Goal: Information Seeking & Learning: Learn about a topic

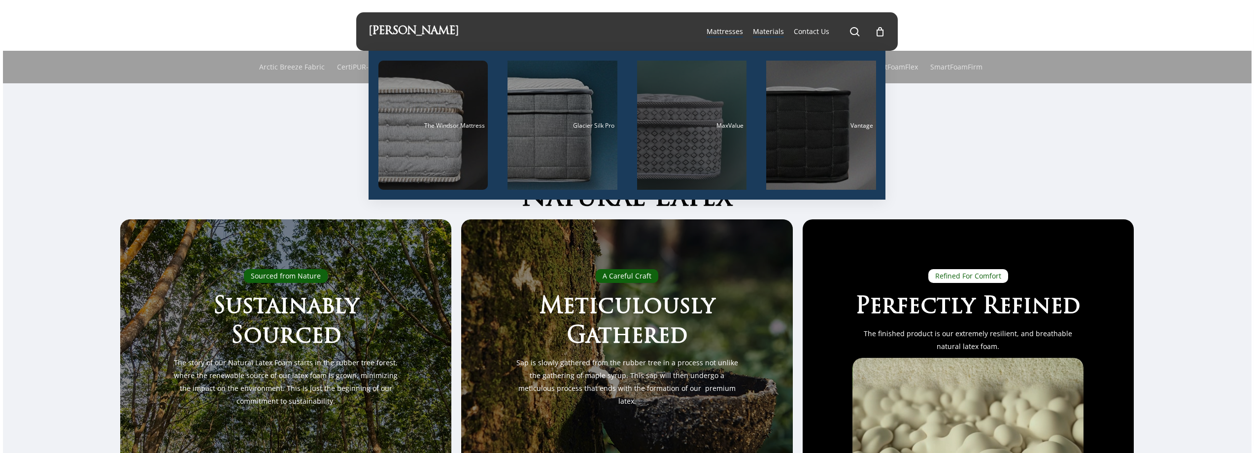
click at [683, 134] on div "Main Menu" at bounding box center [692, 125] width 110 height 129
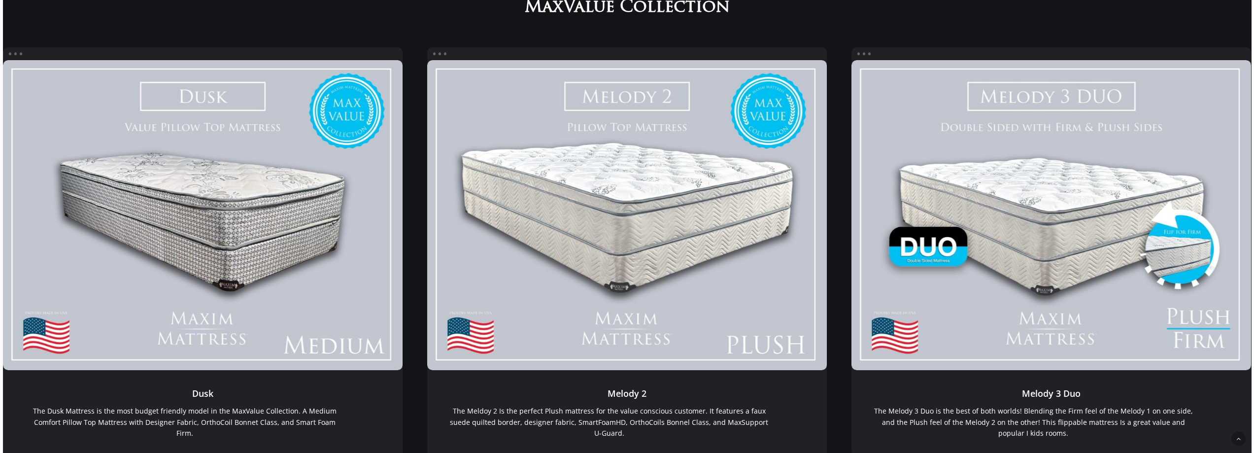
scroll to position [246, 0]
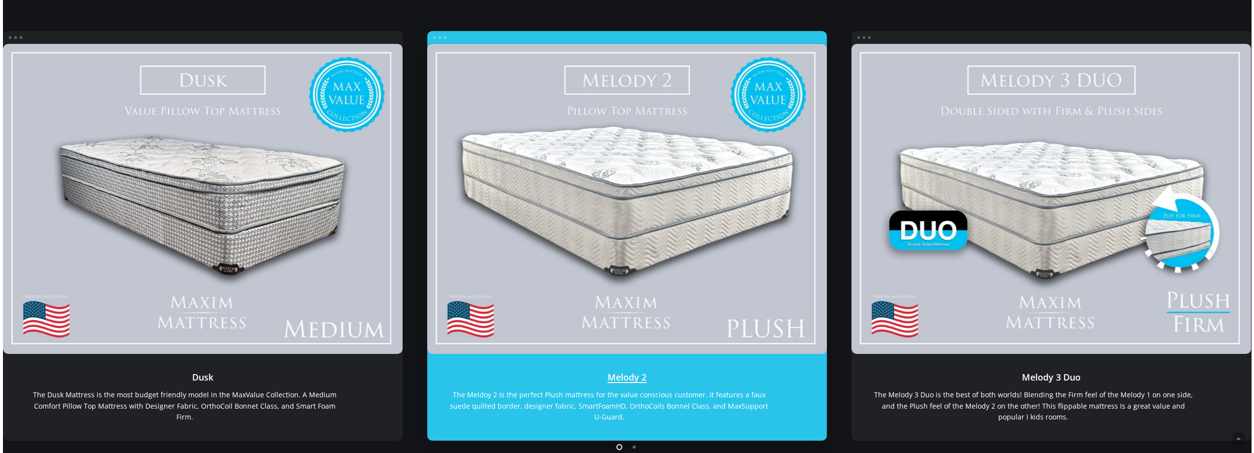
click at [622, 172] on link "Melody 2" at bounding box center [626, 199] width 399 height 310
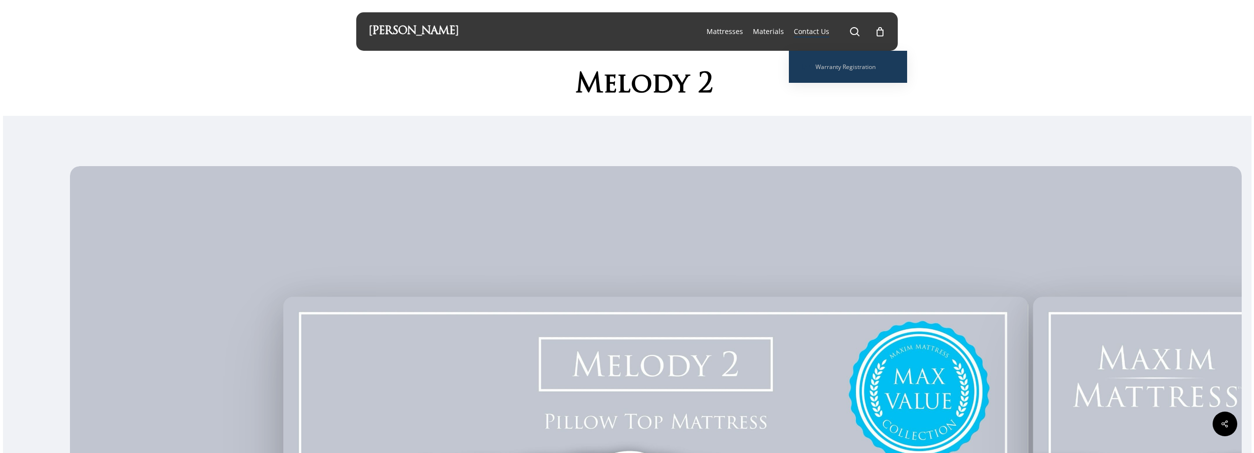
click at [802, 32] on span "Contact Us" at bounding box center [811, 31] width 35 height 9
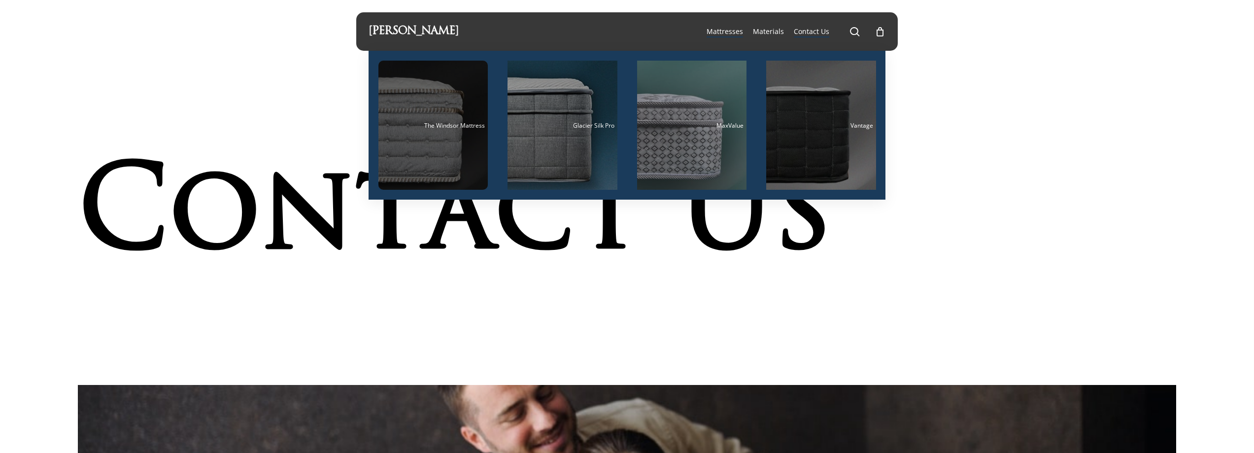
click at [420, 127] on div "The Windsor Mattress" at bounding box center [433, 125] width 104 height 6
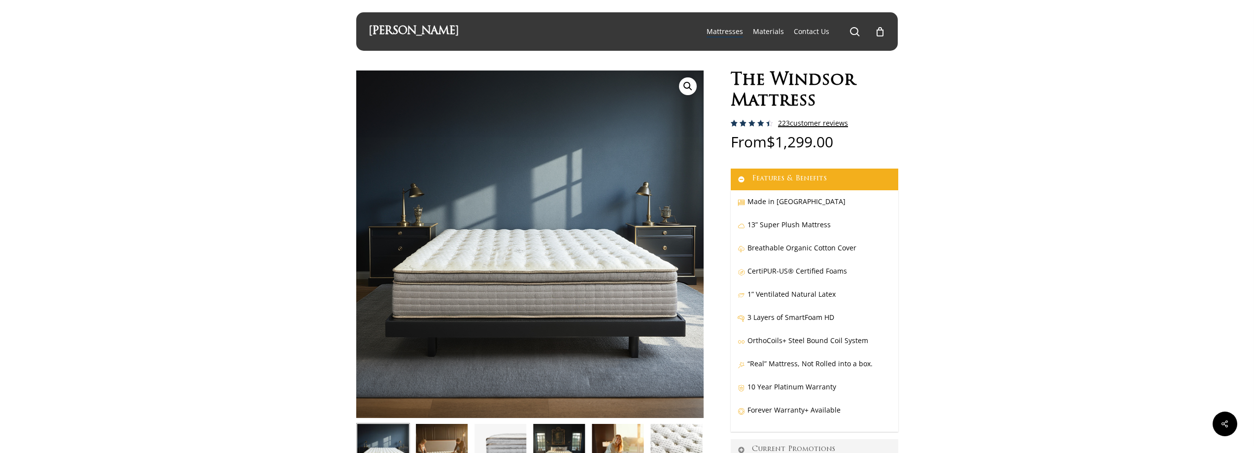
click at [800, 124] on link "223 customer reviews" at bounding box center [813, 123] width 70 height 8
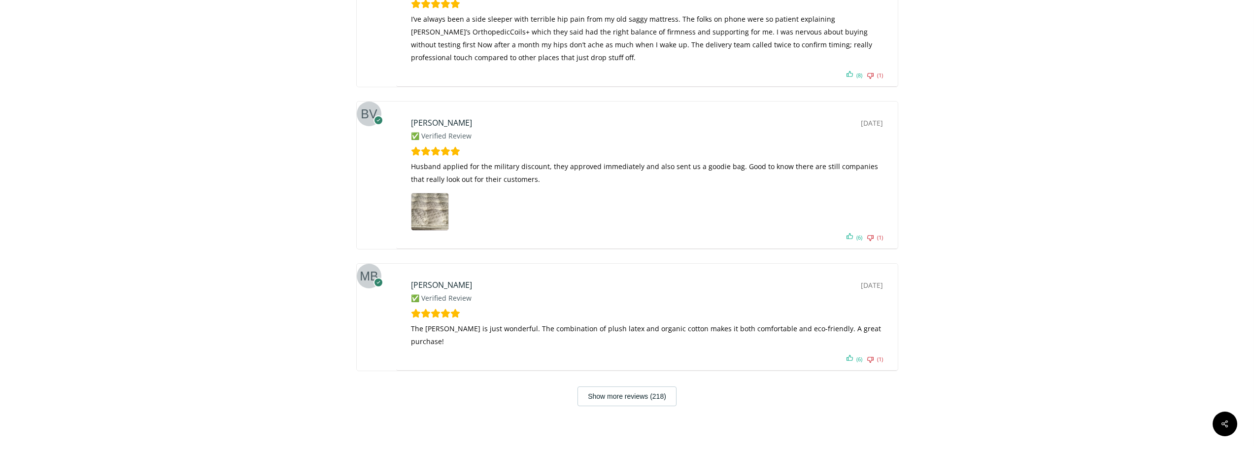
scroll to position [6122, 0]
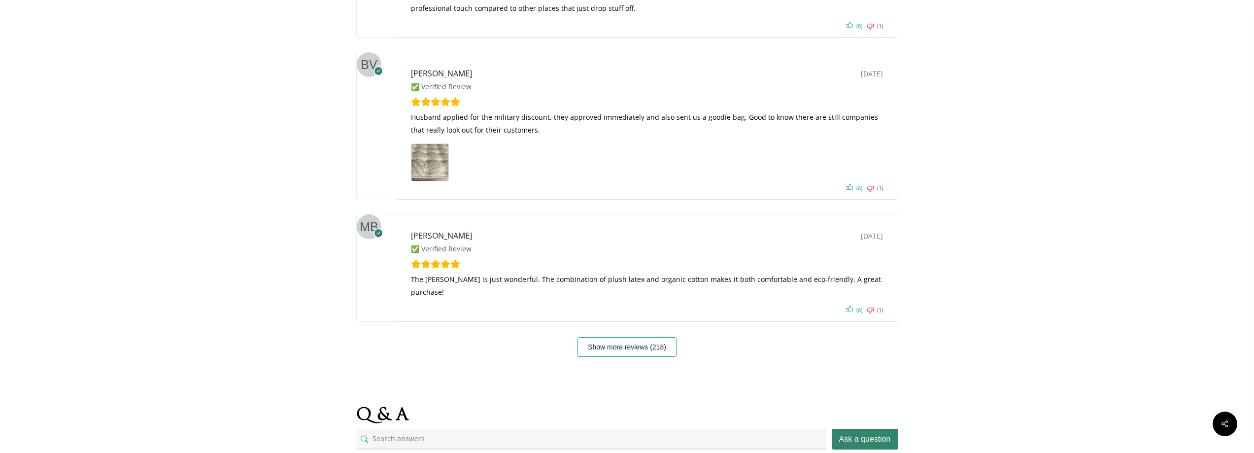
click at [640, 355] on button "Show more reviews (218)" at bounding box center [626, 347] width 99 height 20
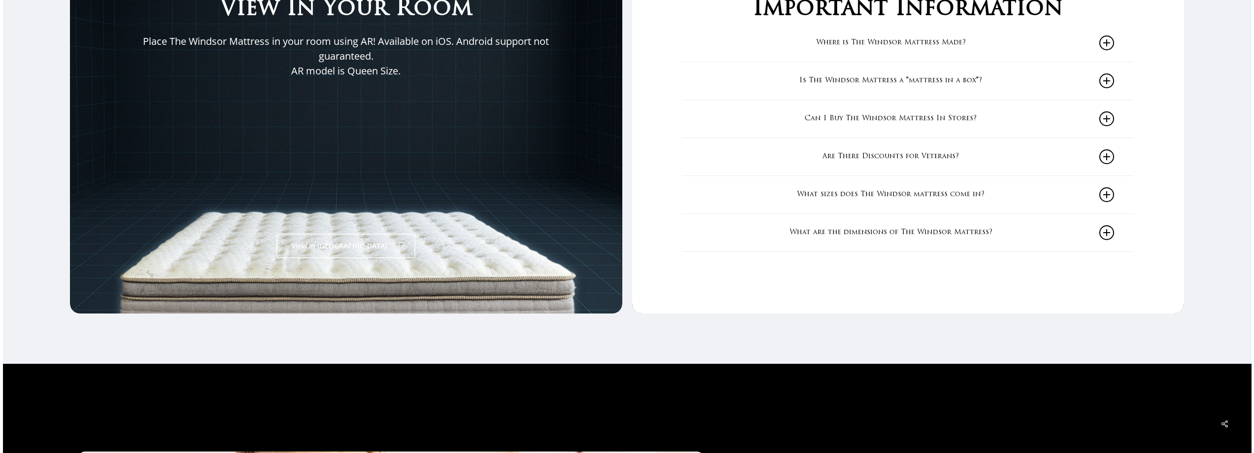
scroll to position [1720, 0]
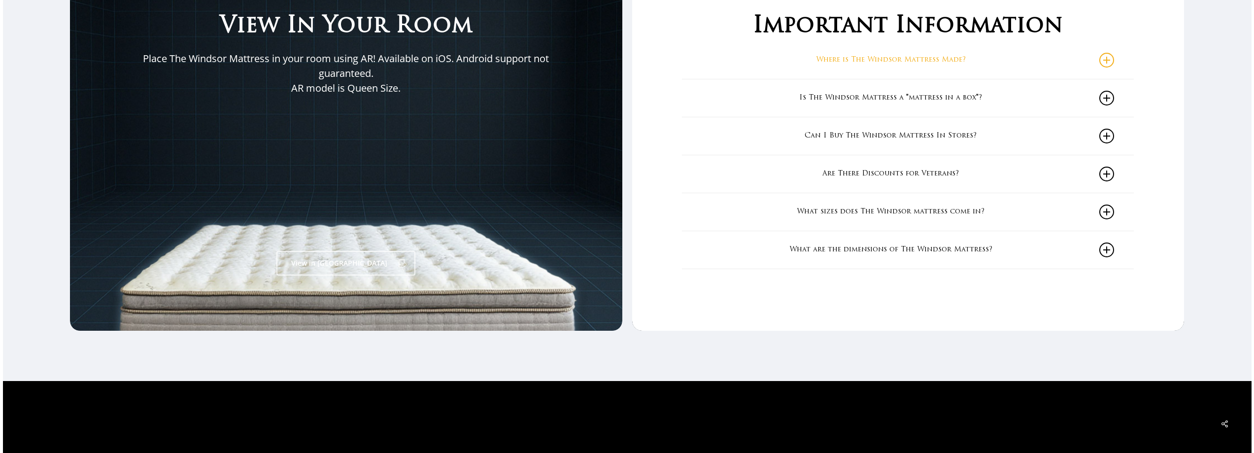
click at [961, 62] on link "Where is The Windsor Mattress Made?" at bounding box center [907, 59] width 412 height 37
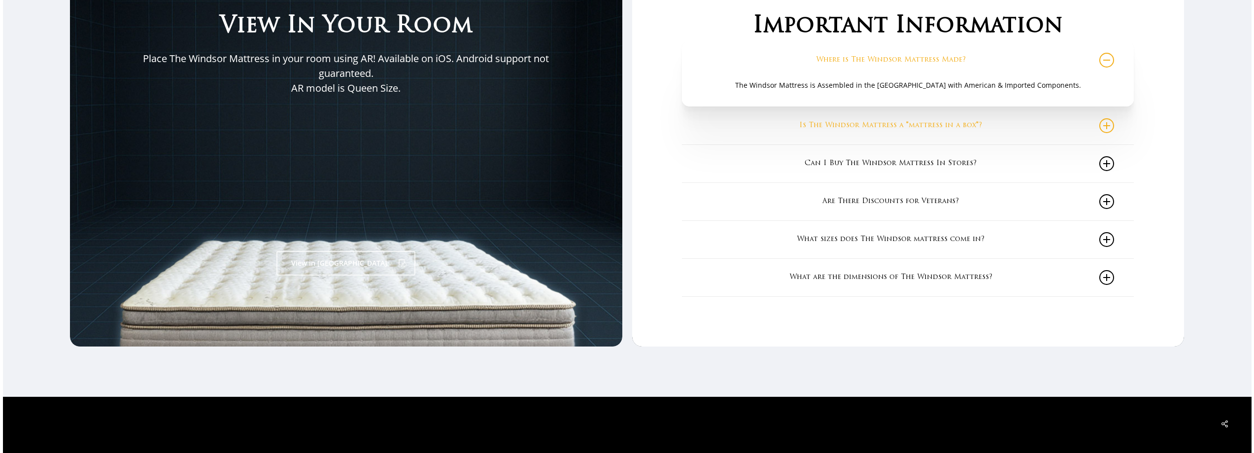
click at [965, 125] on link "Is The Windsor Mattress a "mattress in a box"?" at bounding box center [907, 125] width 412 height 37
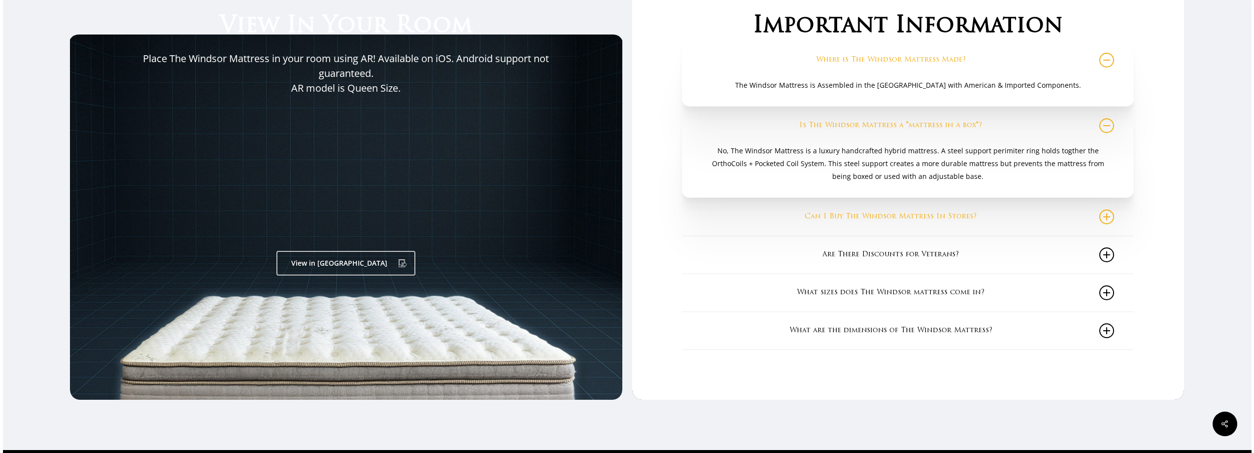
scroll to position [1769, 0]
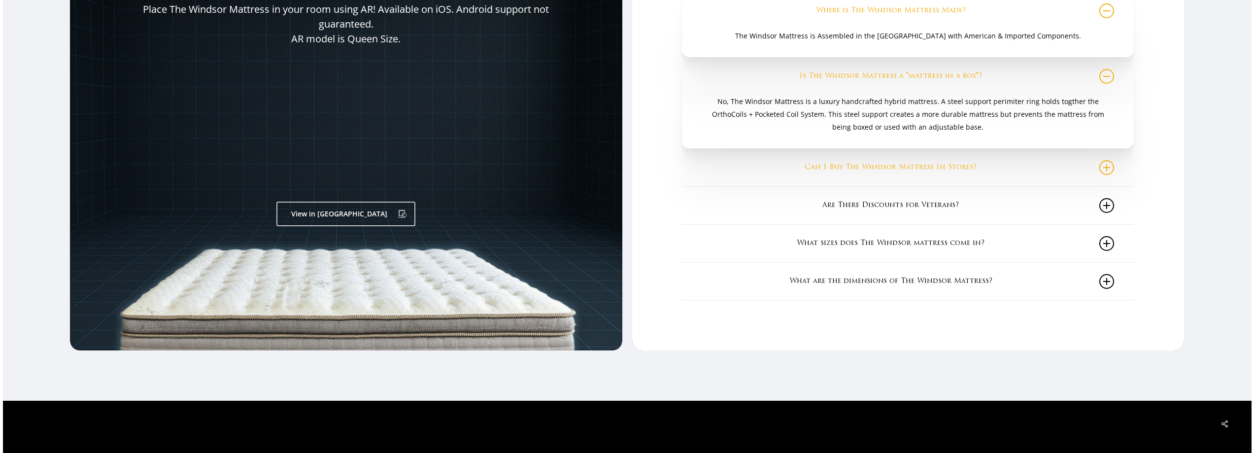
click at [933, 169] on link "Can I Buy The Windsor Mattress In Stores?" at bounding box center [907, 167] width 412 height 37
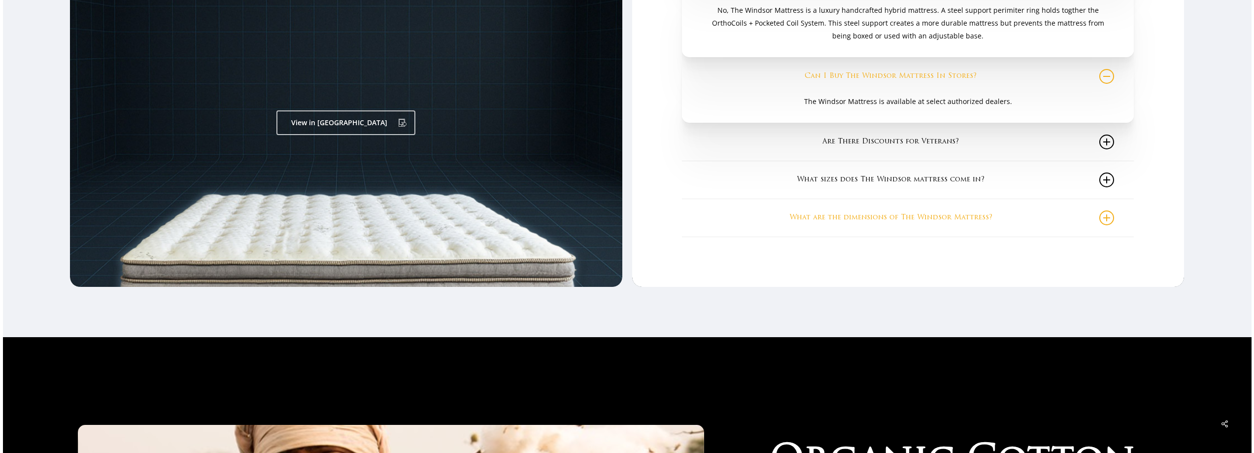
scroll to position [1867, 0]
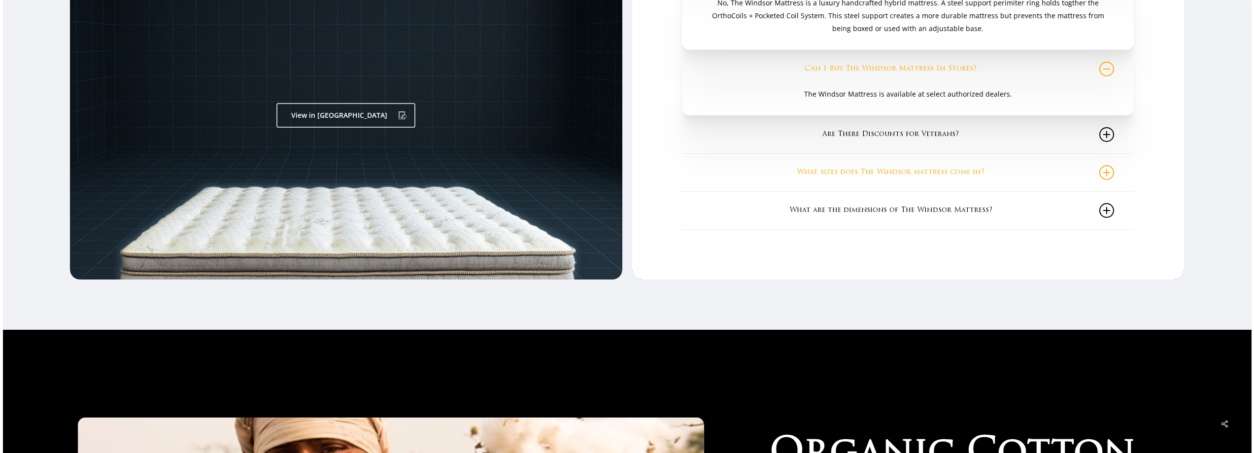
click at [911, 174] on link "What sizes does The Windsor mattress come in?" at bounding box center [907, 172] width 412 height 37
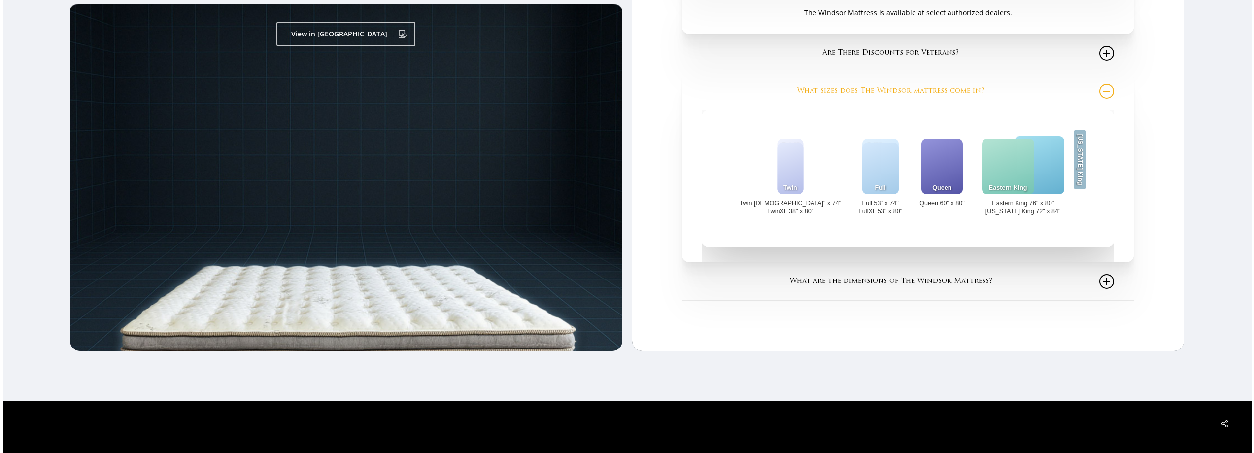
scroll to position [2015, 0]
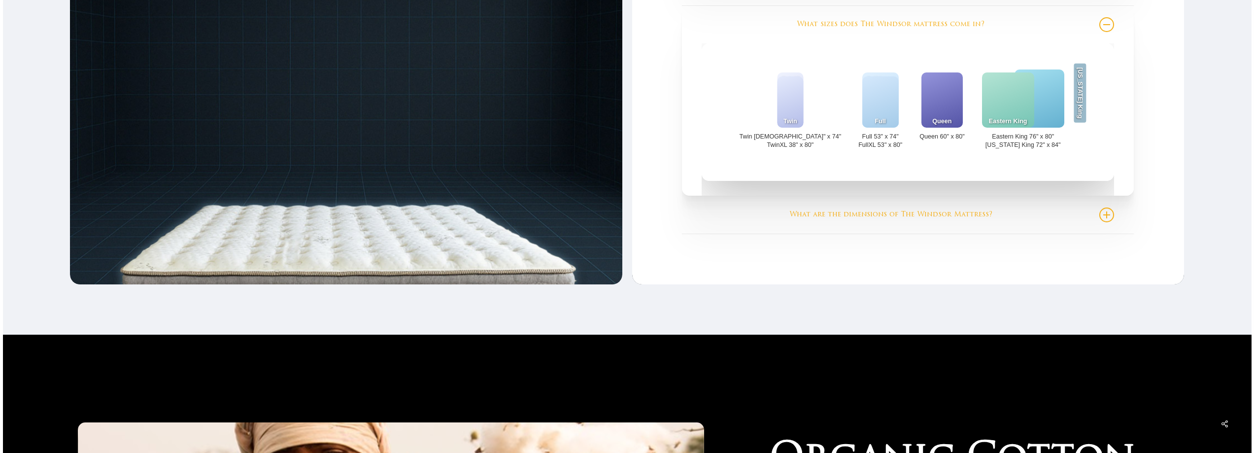
click at [867, 213] on link "What are the dimensions of The Windsor Mattress?" at bounding box center [907, 214] width 412 height 37
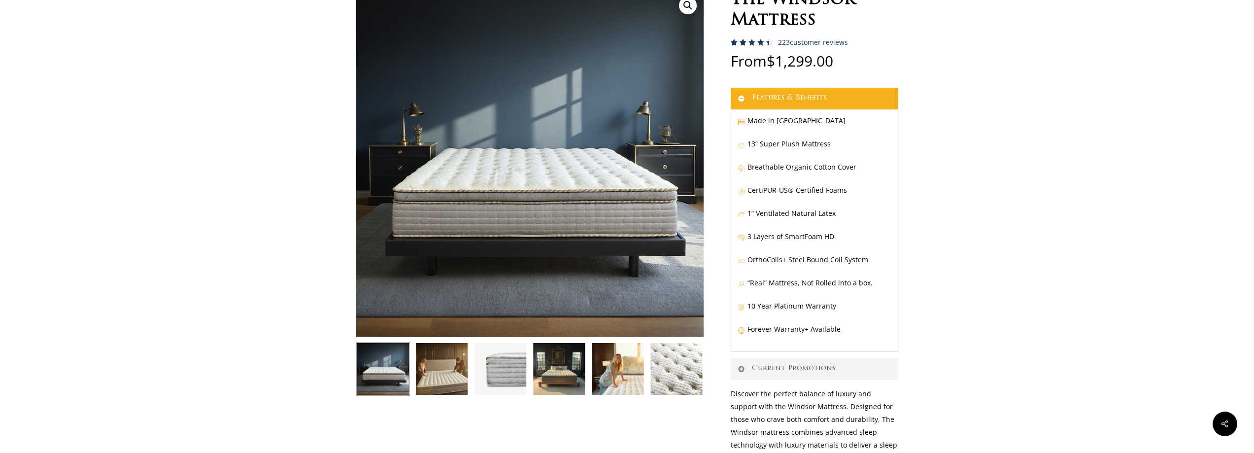
scroll to position [45, 0]
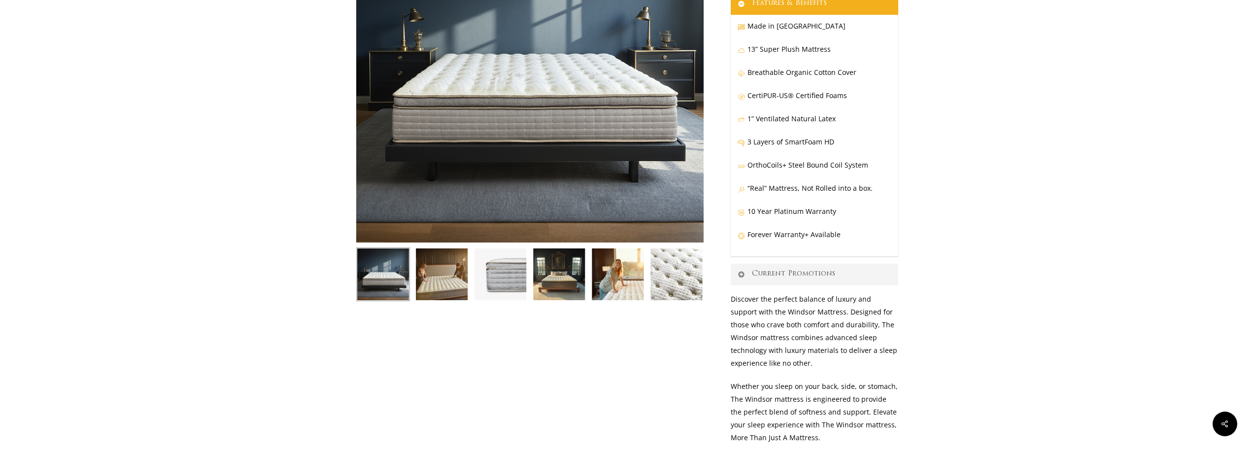
scroll to position [197, 0]
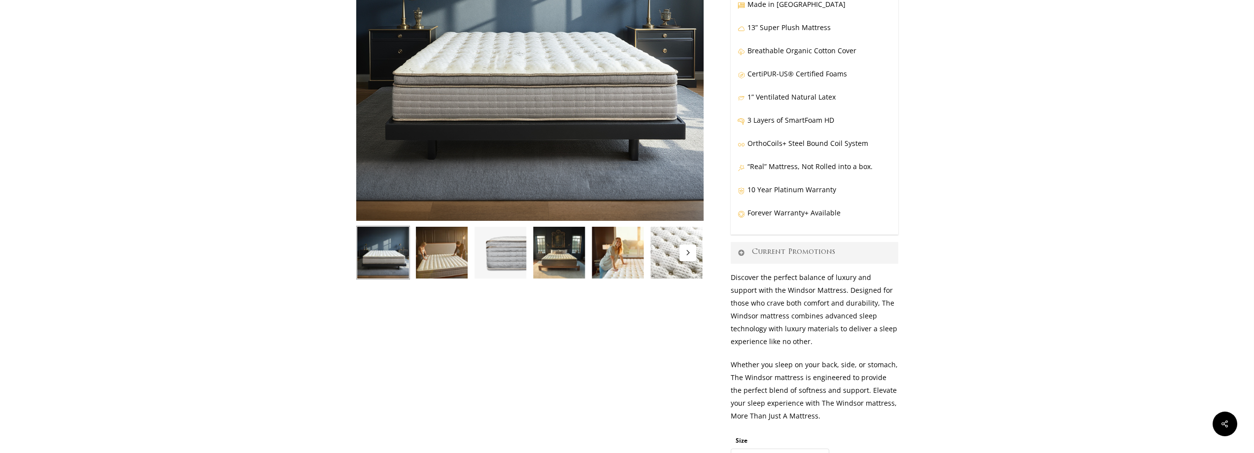
click at [689, 253] on icon "Next" at bounding box center [687, 252] width 3 height 5
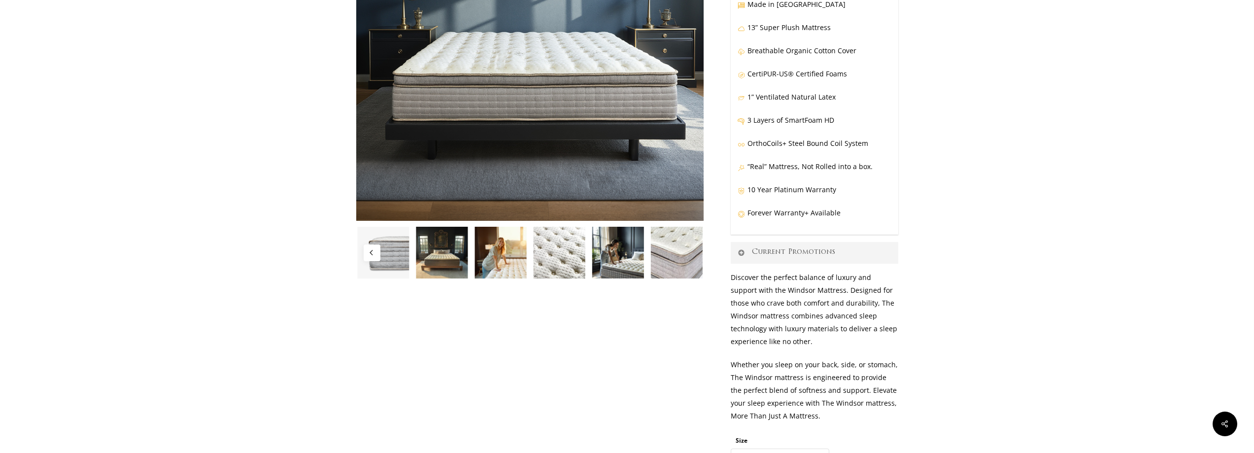
click at [558, 247] on img at bounding box center [559, 253] width 54 height 54
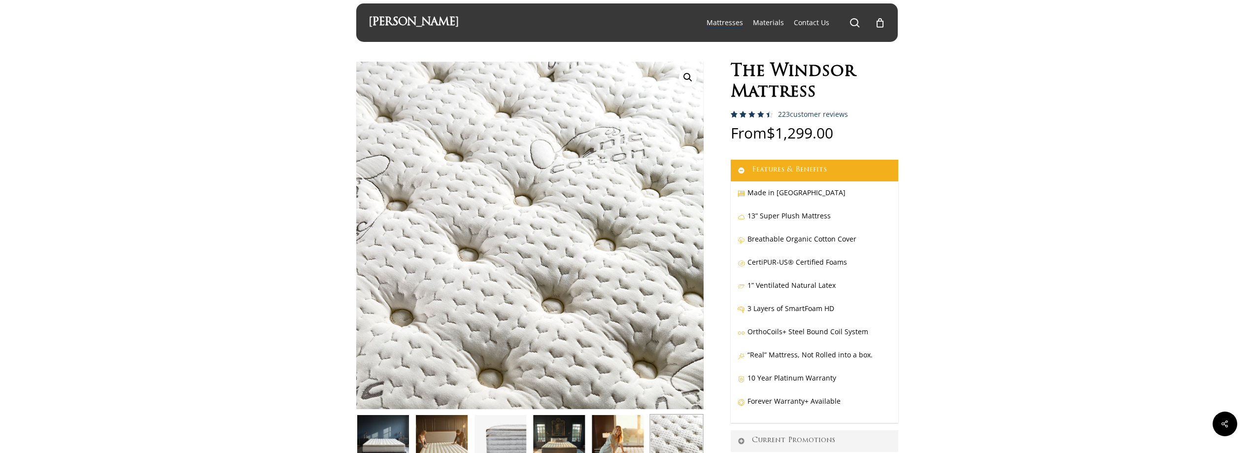
scroll to position [0, 0]
